Goal: Information Seeking & Learning: Learn about a topic

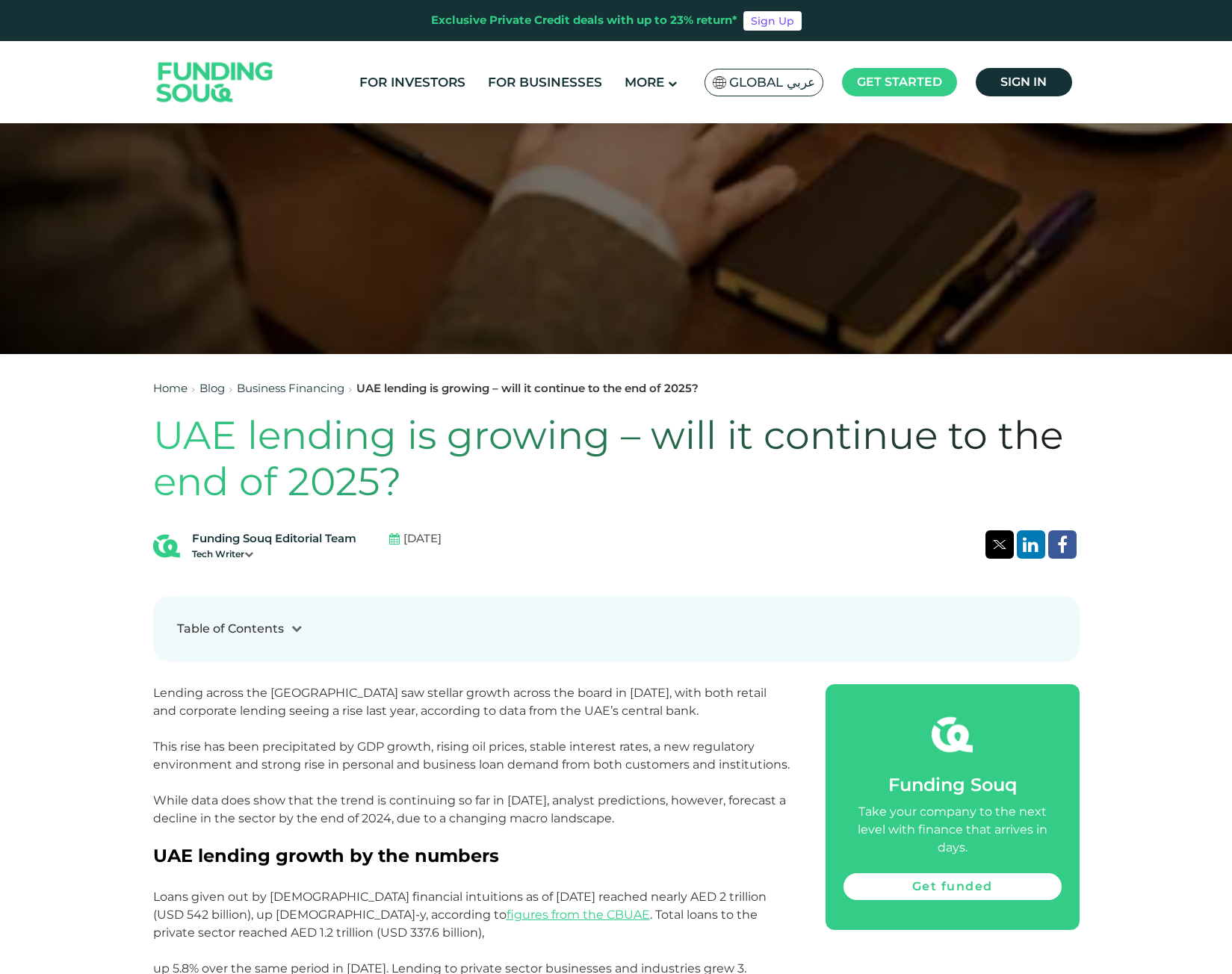
scroll to position [672, 0]
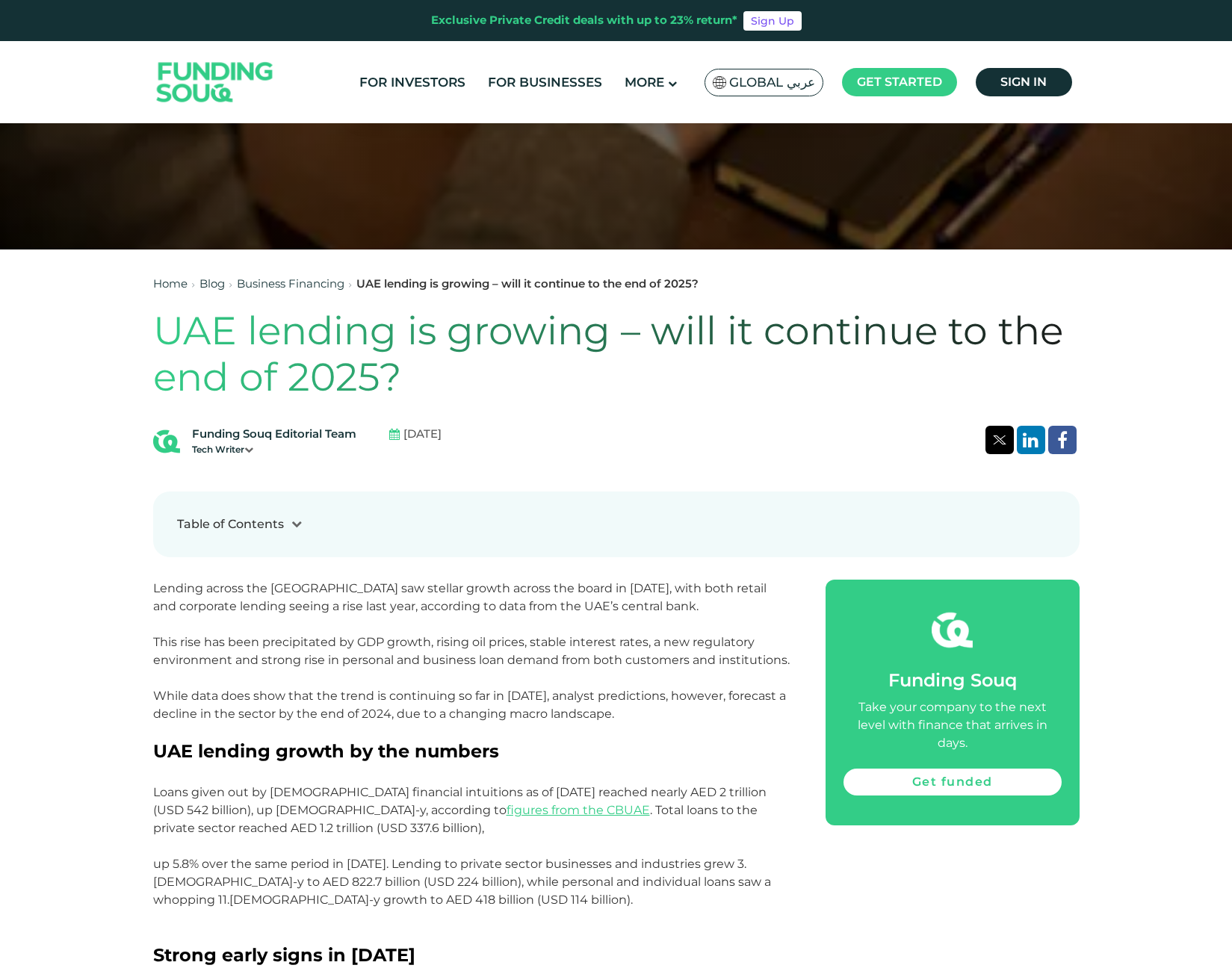
click at [537, 625] on p "Lending across the [GEOGRAPHIC_DATA] saw stellar growth across the board in [DA…" at bounding box center [473, 660] width 639 height 161
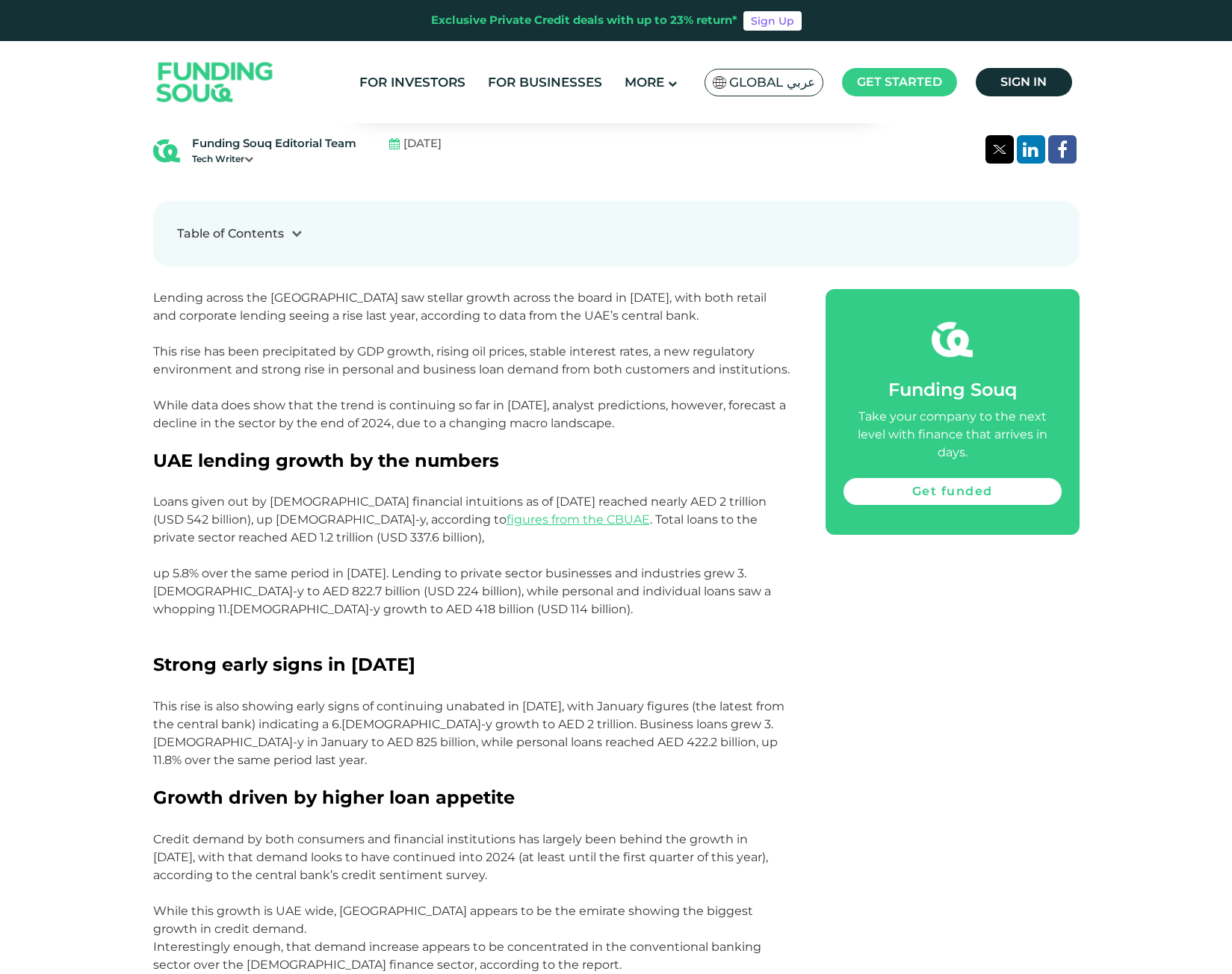
scroll to position [971, 0]
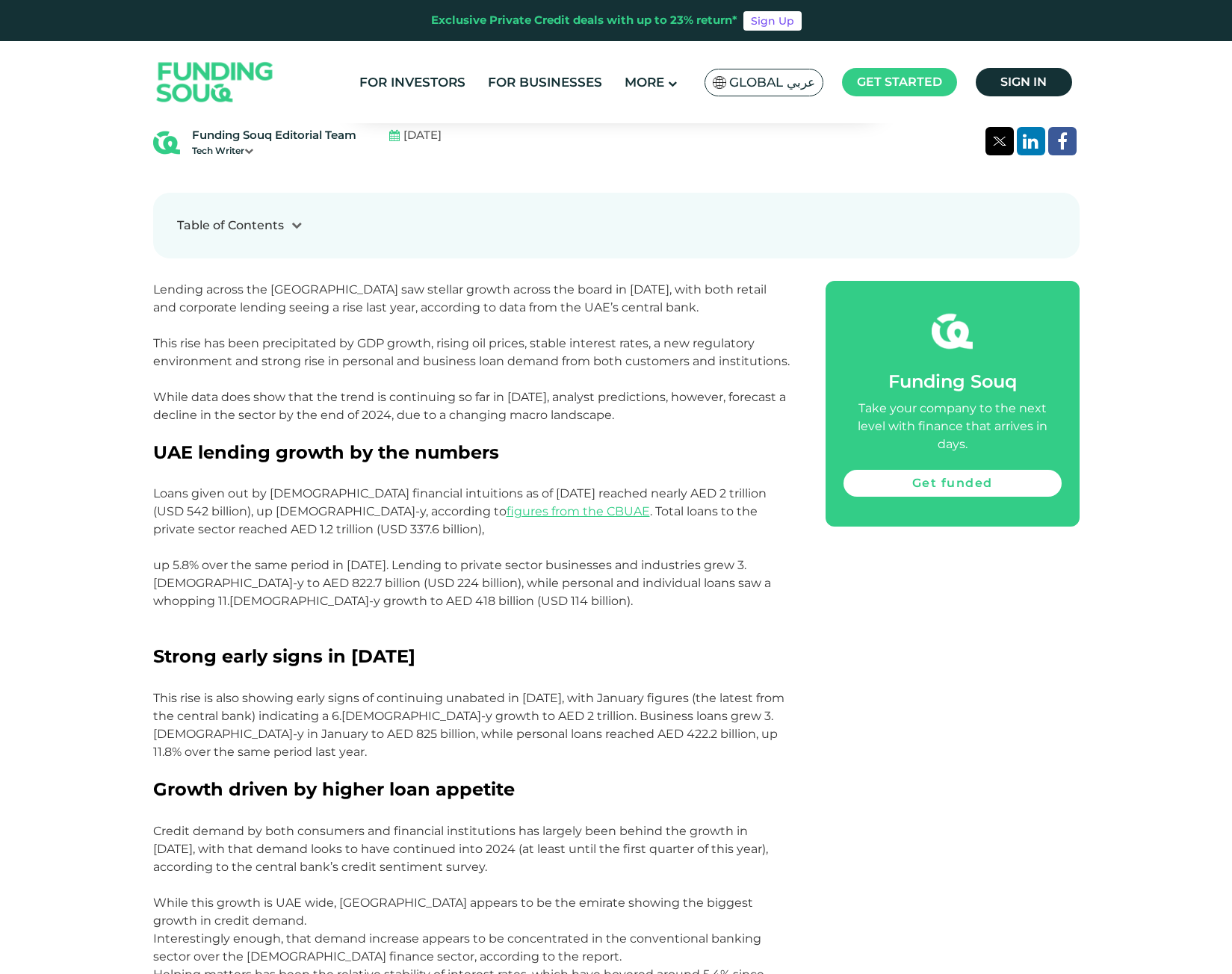
click at [492, 642] on p "Loans given out by [DEMOGRAPHIC_DATA] financial intuitions as of [DATE] reached…" at bounding box center [473, 565] width 639 height 161
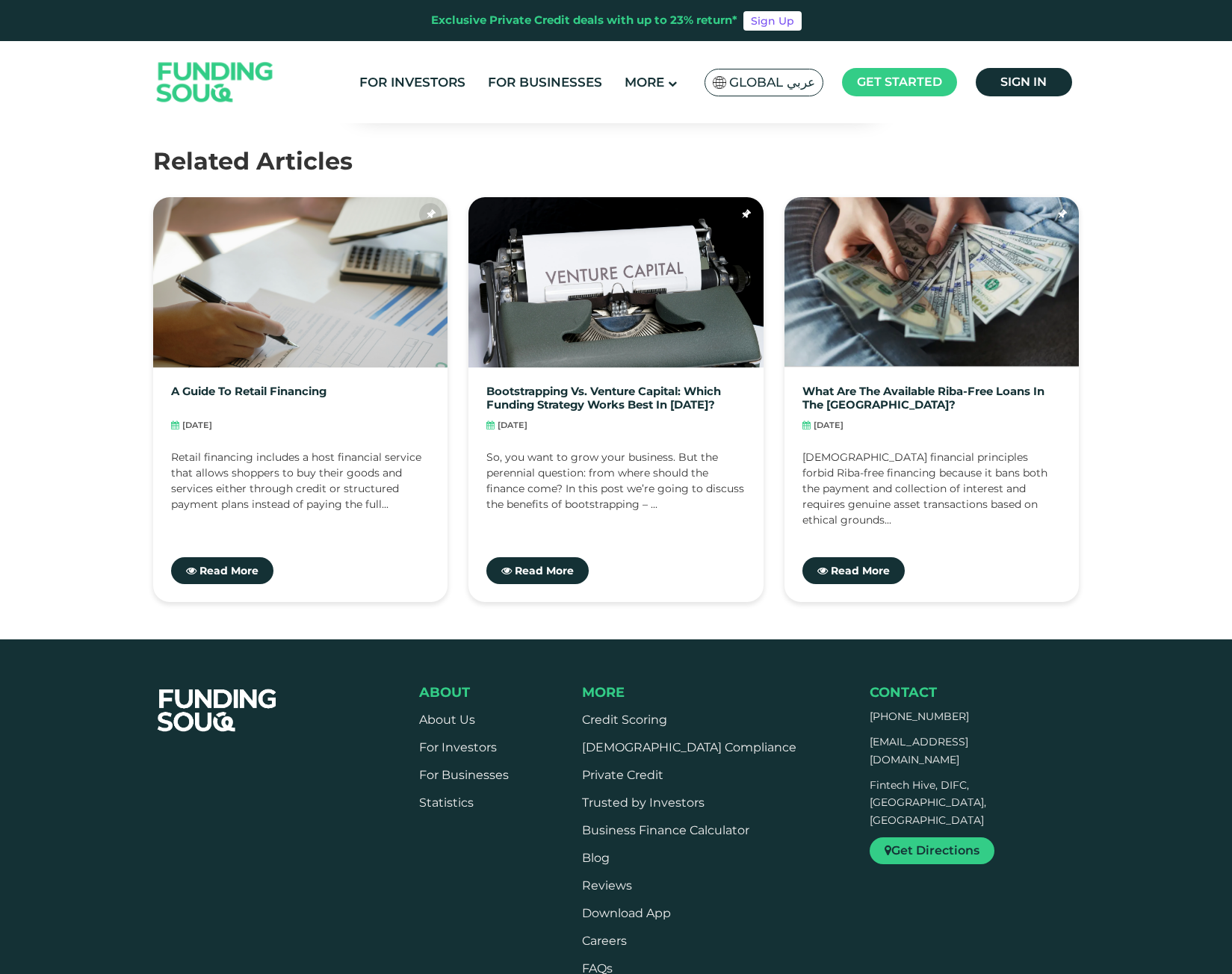
scroll to position [1440, 0]
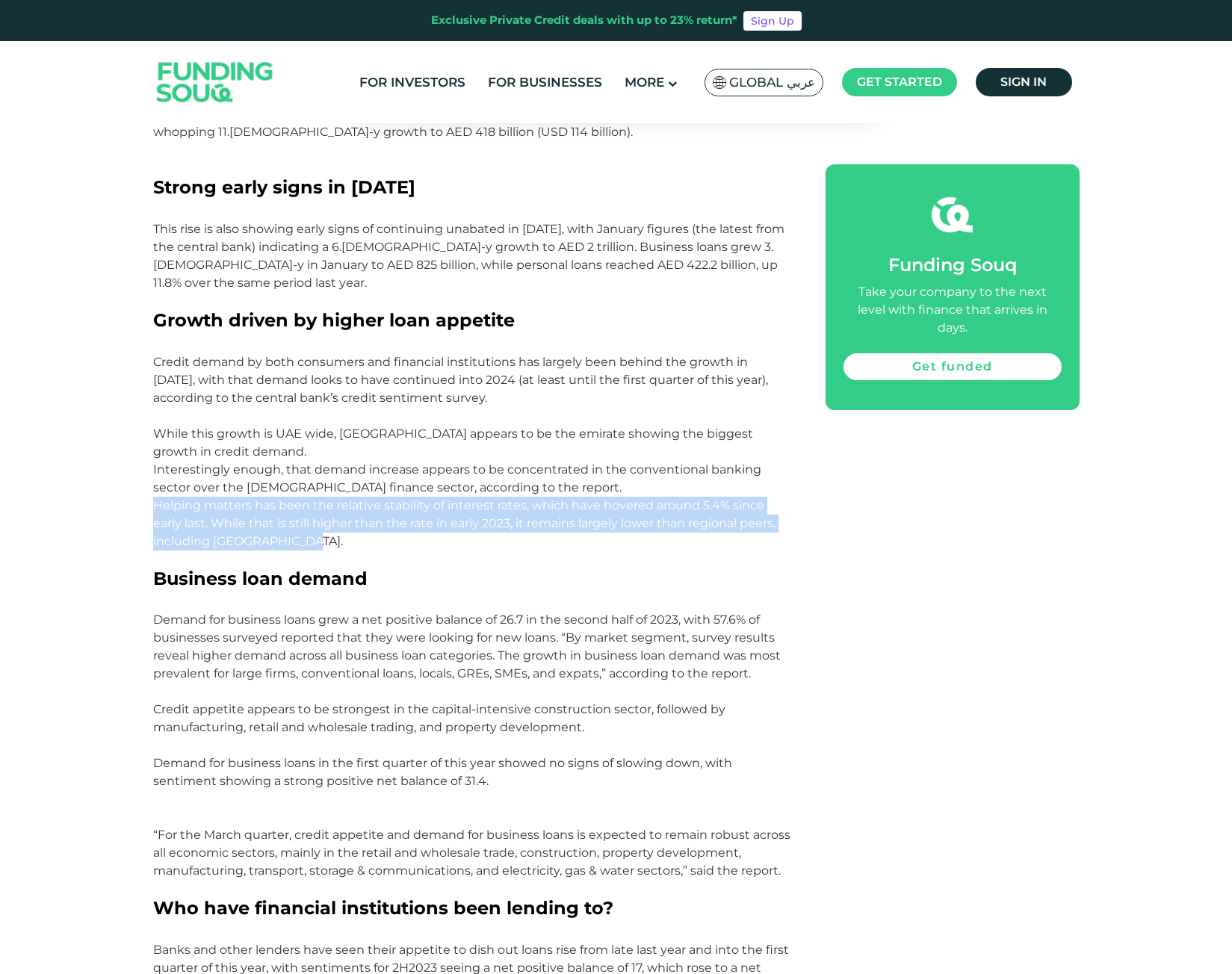
drag, startPoint x: 150, startPoint y: 486, endPoint x: 419, endPoint y: 522, distance: 271.4
click at [419, 522] on div "Home Blog Business Financing 1" at bounding box center [616, 638] width 1232 height 3887
click at [417, 524] on p "Helping matters has been the relative stability of interest rates, which have h…" at bounding box center [473, 532] width 639 height 72
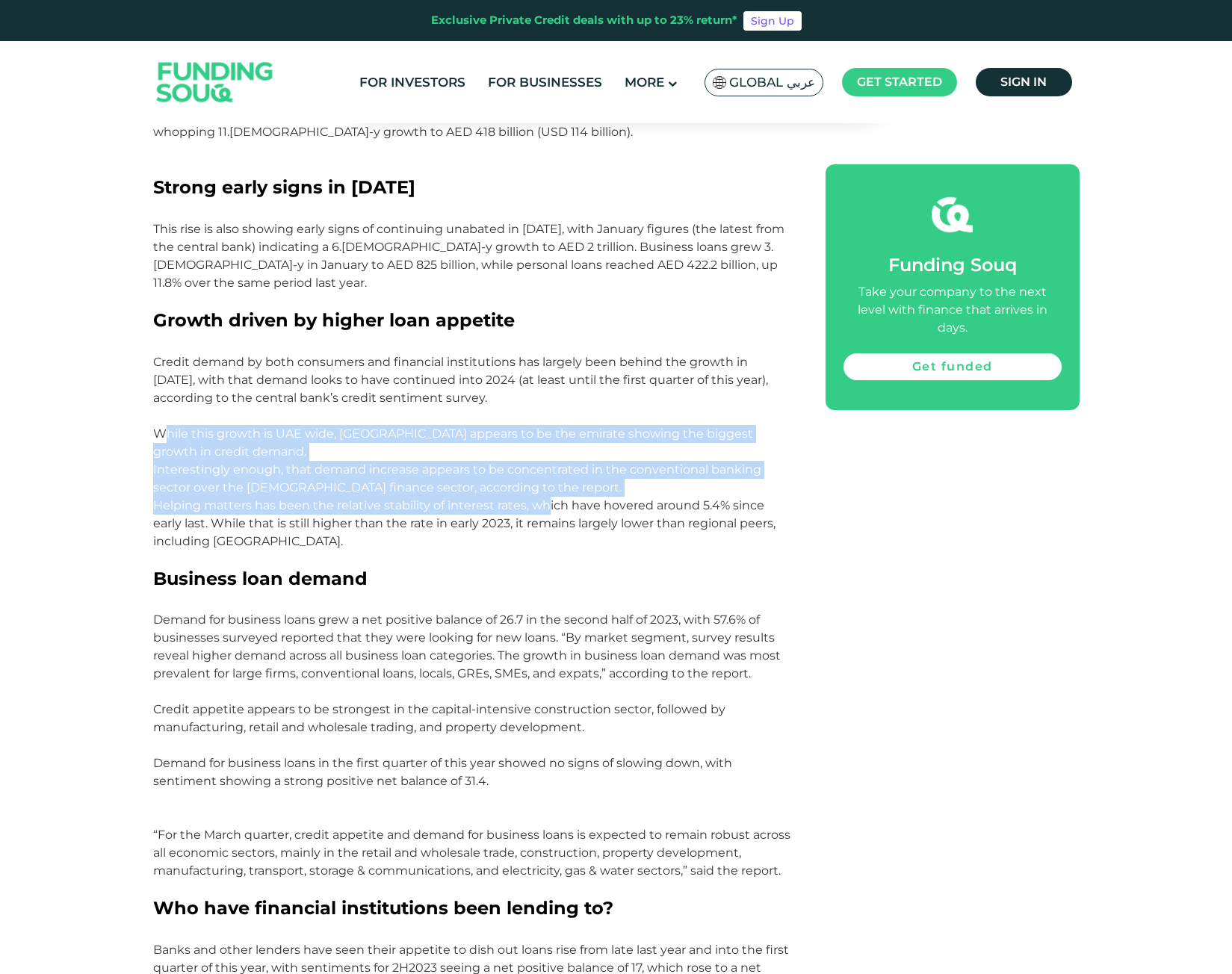
drag, startPoint x: 164, startPoint y: 410, endPoint x: 549, endPoint y: 484, distance: 392.0
click at [549, 484] on div "Lending across the [GEOGRAPHIC_DATA] saw stellar growth across the board in [DA…" at bounding box center [473, 812] width 639 height 2001
